Goal: Register for event/course

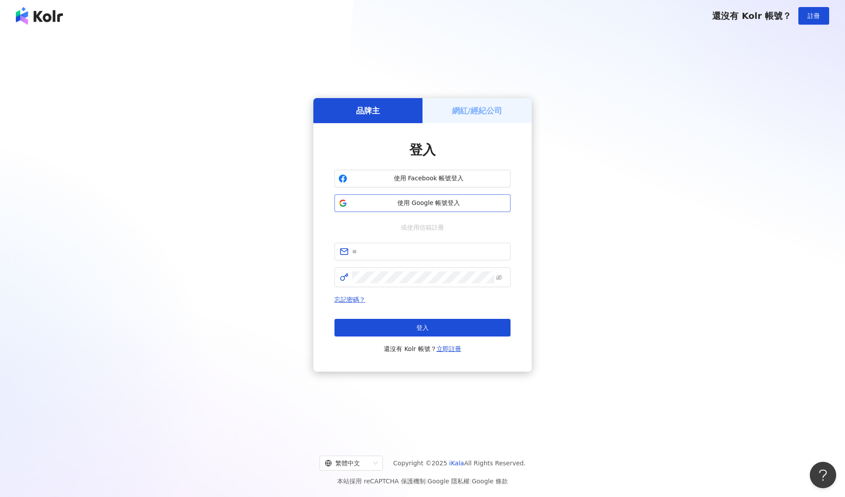
click at [430, 196] on button "使用 Google 帳號登入" at bounding box center [422, 203] width 176 height 18
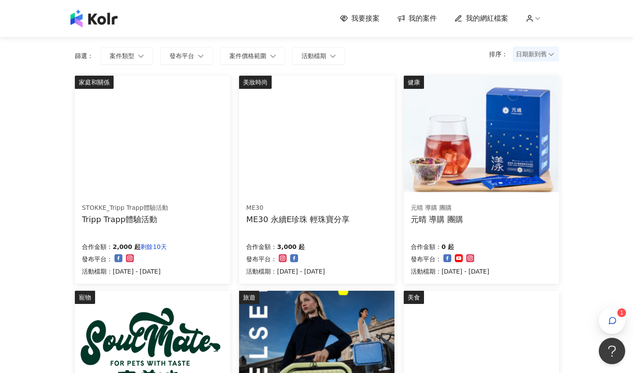
scroll to position [59, 0]
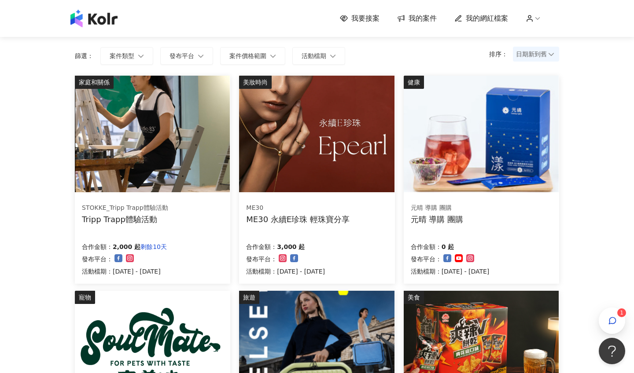
click at [330, 201] on div "ME30 ME30 永續E珍珠 輕珠寶分享 合作金額： 3,000 起 發布平台： 活動檔期：[DATE] - [DATE]" at bounding box center [316, 240] width 155 height 88
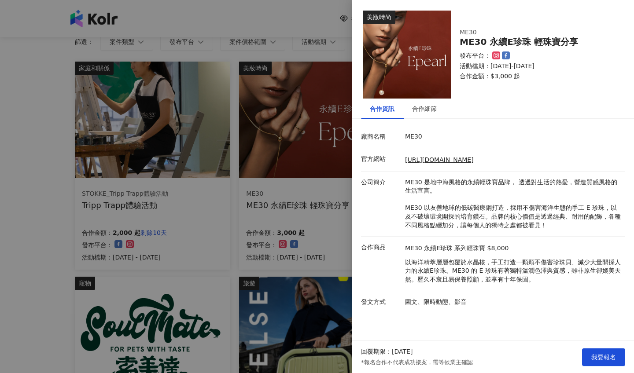
scroll to position [77, 0]
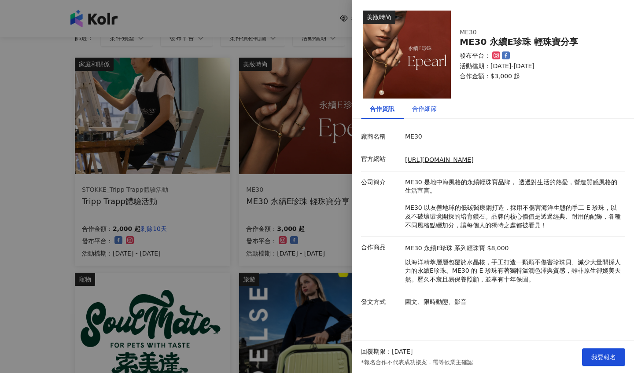
click at [427, 104] on div "合作細節" at bounding box center [424, 109] width 25 height 10
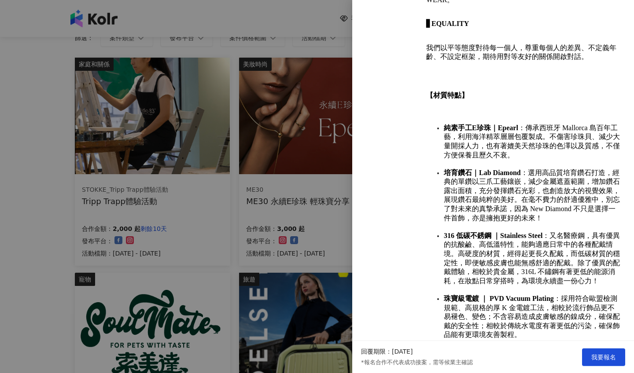
scroll to position [613, 0]
click at [602, 356] on span "我要報名" at bounding box center [603, 357] width 25 height 7
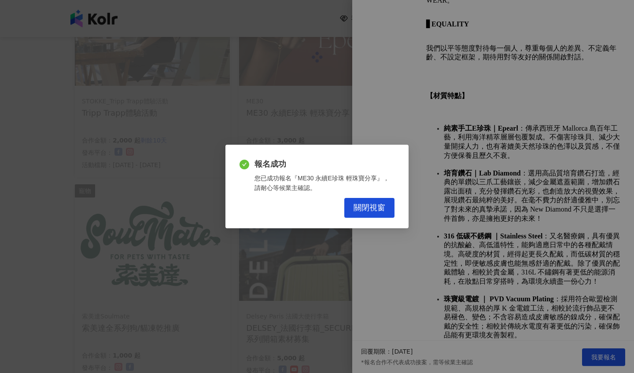
scroll to position [165, 0]
click at [361, 200] on button "關閉視窗" at bounding box center [369, 208] width 50 height 20
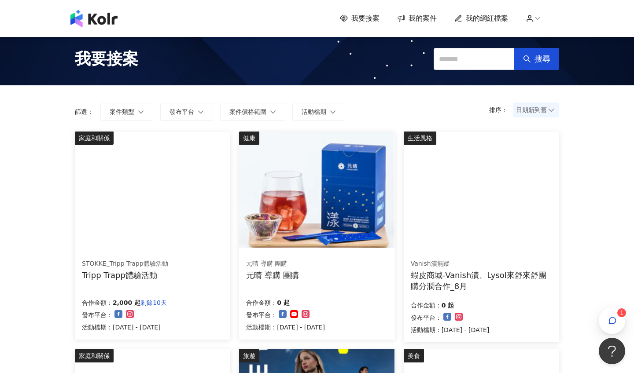
scroll to position [99, 0]
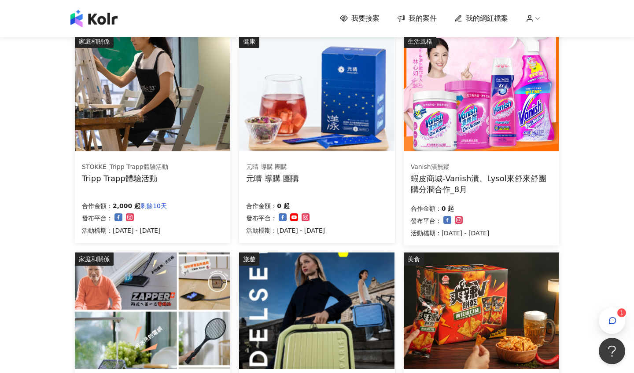
click at [158, 156] on div "STOKKE_Tripp Trapp體驗活動 Tripp Trapp體驗活動 合作金額： 2,000 起 剩餘10天 發布平台： 活動檔期：[DATE] - …" at bounding box center [152, 199] width 155 height 88
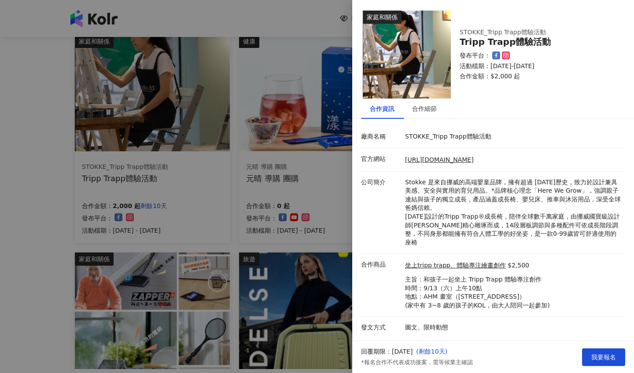
scroll to position [118, 0]
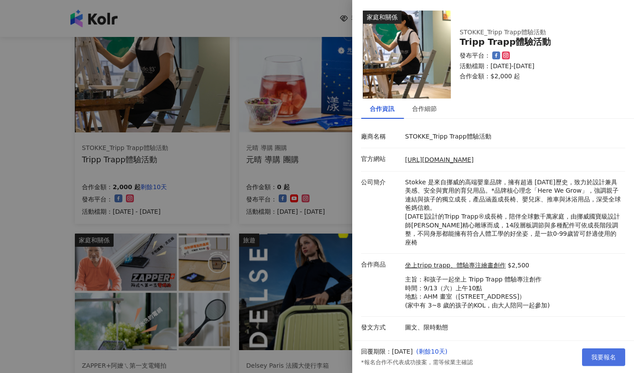
click at [592, 359] on span "我要報名" at bounding box center [603, 357] width 25 height 7
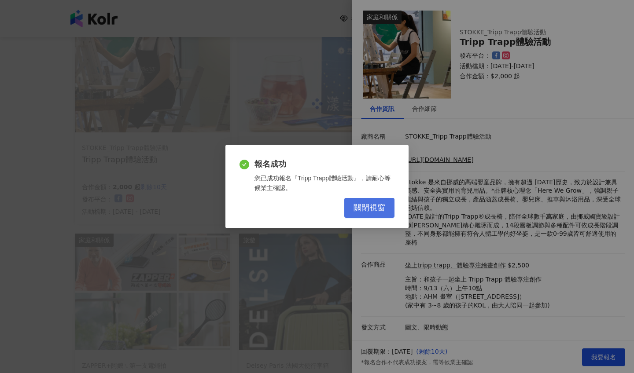
click at [374, 205] on span "關閉視窗" at bounding box center [369, 208] width 32 height 10
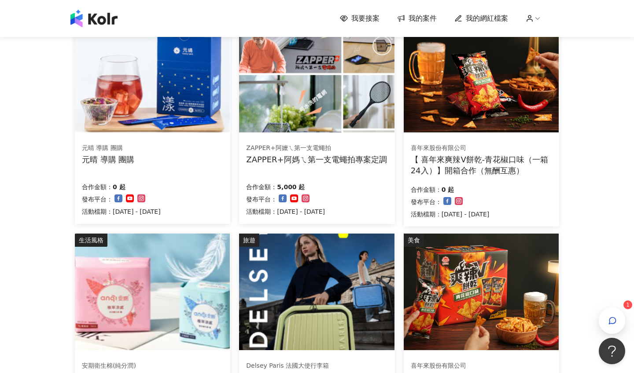
scroll to position [570, 0]
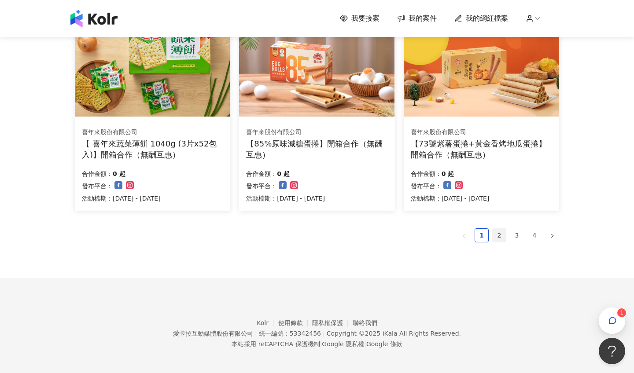
click at [502, 231] on link "2" at bounding box center [498, 235] width 13 height 13
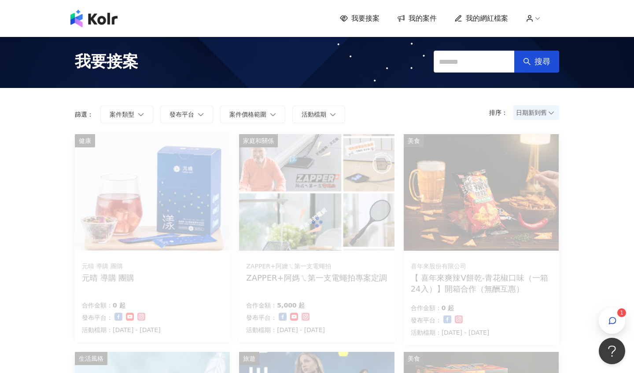
scroll to position [0, 0]
